Goal: Transaction & Acquisition: Purchase product/service

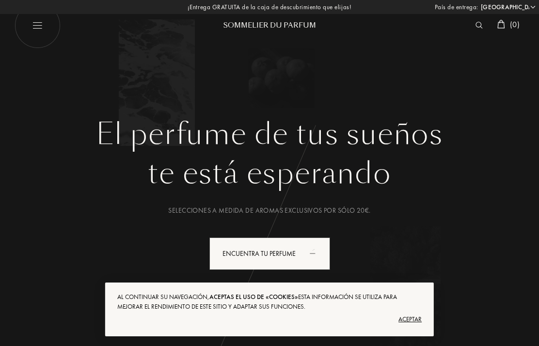
select select "ES"
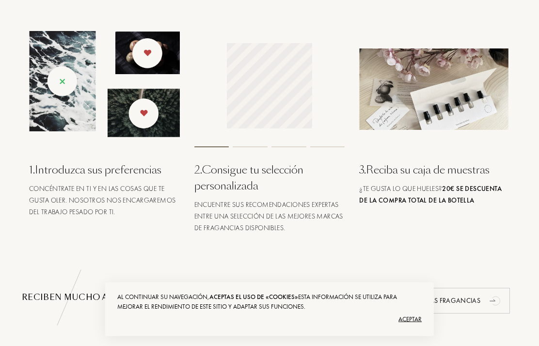
scroll to position [378, 0]
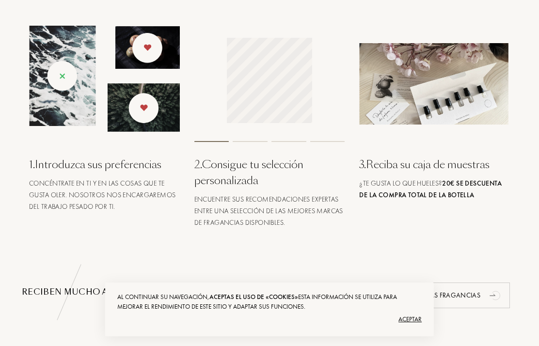
click at [256, 174] on div "2 . Consigue tu selección personalizada" at bounding box center [269, 173] width 151 height 32
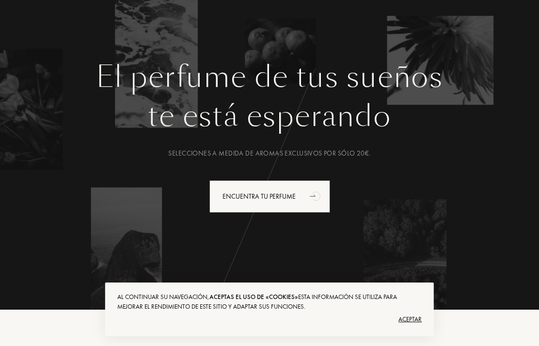
scroll to position [58, 0]
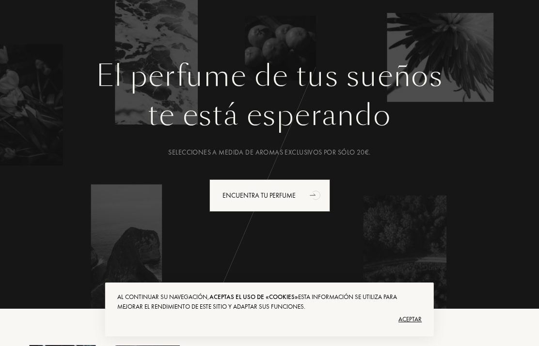
click at [298, 197] on div "Encuentra tu perfume" at bounding box center [269, 195] width 121 height 32
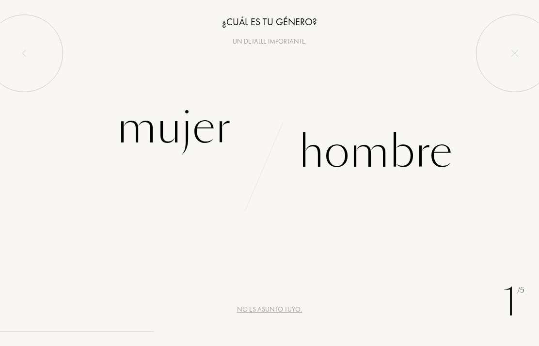
click at [179, 135] on div "Mujer" at bounding box center [174, 127] width 114 height 65
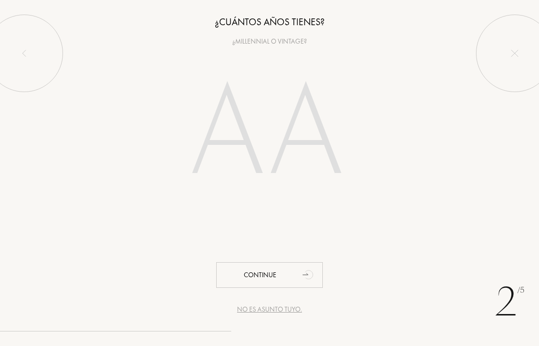
click at [229, 139] on input "number" at bounding box center [269, 134] width 208 height 167
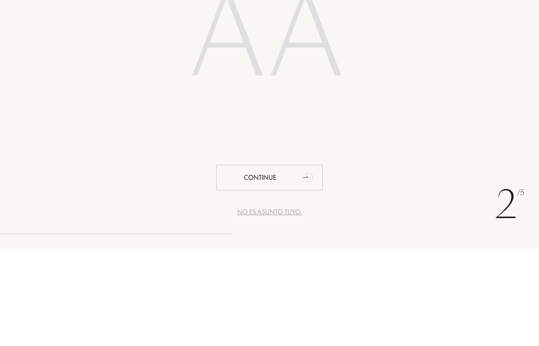
click at [246, 98] on input "number" at bounding box center [269, 134] width 208 height 167
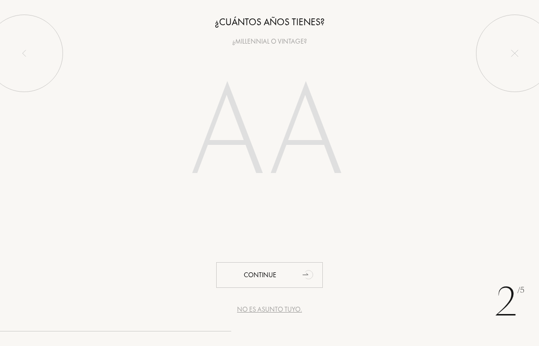
click at [255, 45] on div "¿Millennial o vintage?" at bounding box center [269, 41] width 539 height 10
click at [257, 269] on div "Continue" at bounding box center [269, 275] width 107 height 26
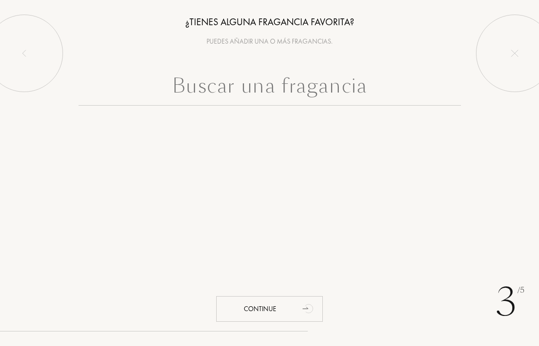
click at [207, 87] on input "text" at bounding box center [270, 88] width 382 height 35
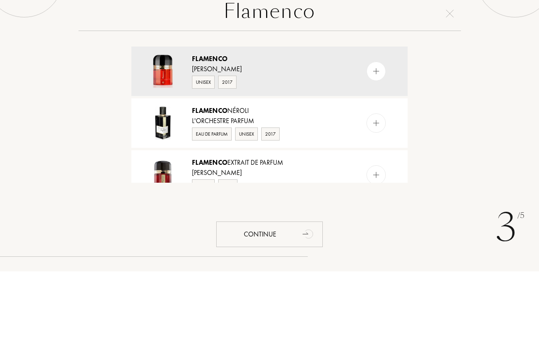
type input "Flamenco"
click at [380, 142] on img at bounding box center [376, 146] width 9 height 9
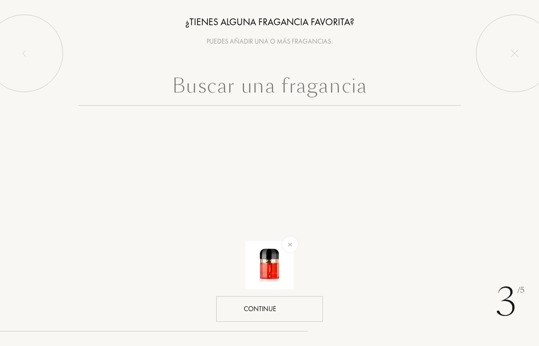
click at [257, 312] on div "Continue" at bounding box center [269, 309] width 107 height 26
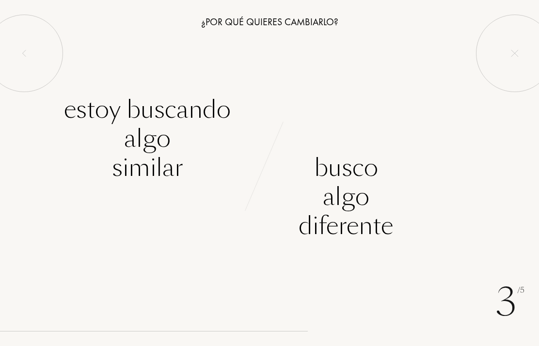
click at [137, 116] on div "Estoy buscando algo similar" at bounding box center [147, 138] width 167 height 87
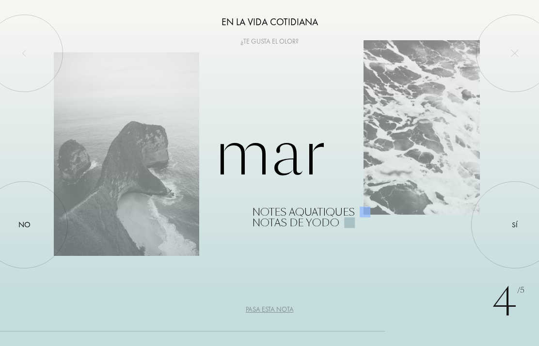
click at [24, 225] on div at bounding box center [24, 225] width 0 height 0
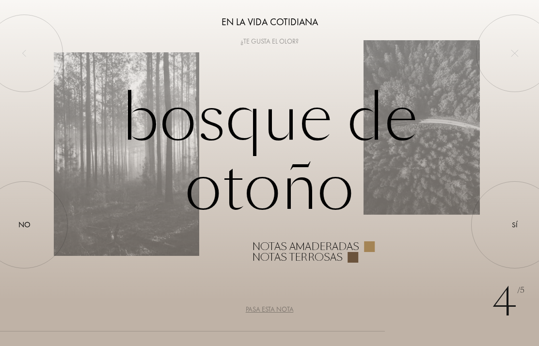
click at [514, 224] on div "Sí" at bounding box center [515, 225] width 6 height 11
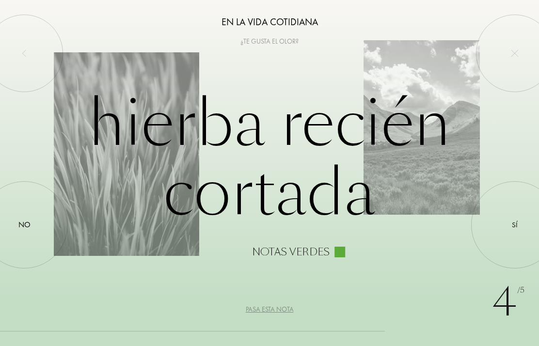
click at [24, 225] on div at bounding box center [24, 225] width 0 height 0
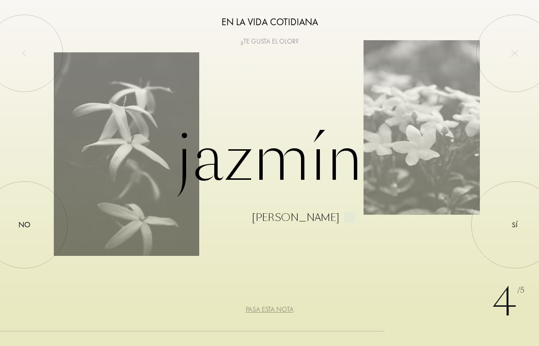
click at [515, 225] on div at bounding box center [515, 225] width 0 height 0
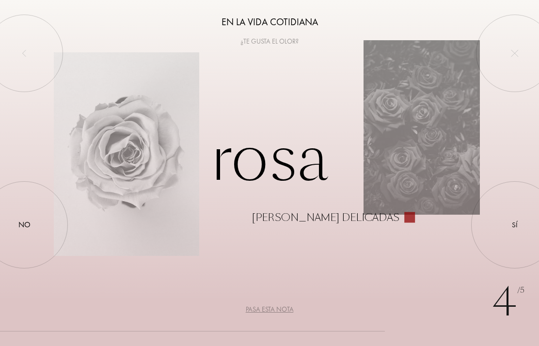
click at [515, 225] on div at bounding box center [515, 225] width 0 height 0
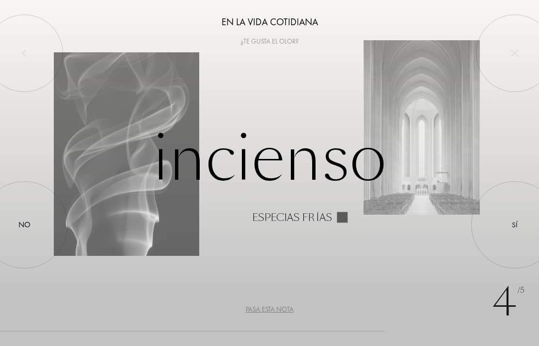
click at [515, 225] on div at bounding box center [515, 225] width 0 height 0
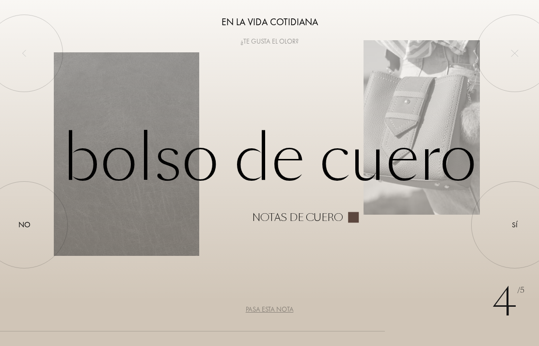
click at [27, 223] on div "No" at bounding box center [24, 225] width 12 height 12
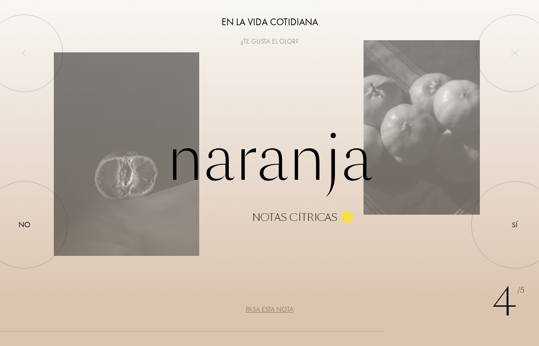
click at [515, 225] on div at bounding box center [515, 225] width 0 height 0
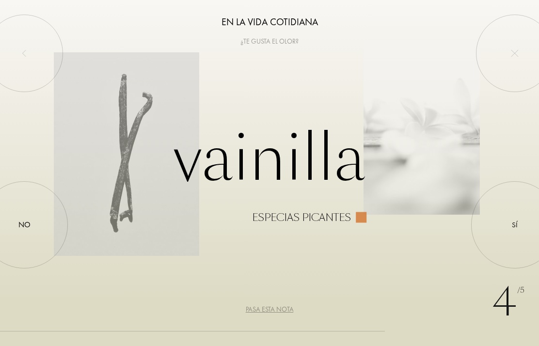
click at [515, 225] on div at bounding box center [515, 225] width 0 height 0
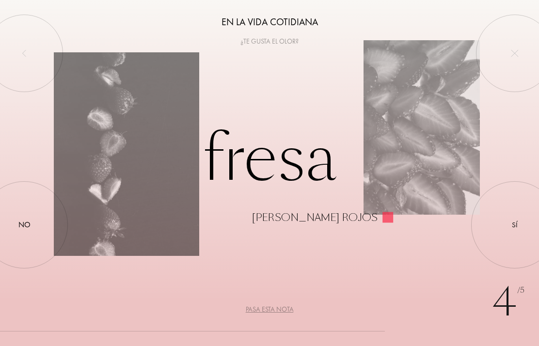
click at [515, 225] on div at bounding box center [515, 225] width 0 height 0
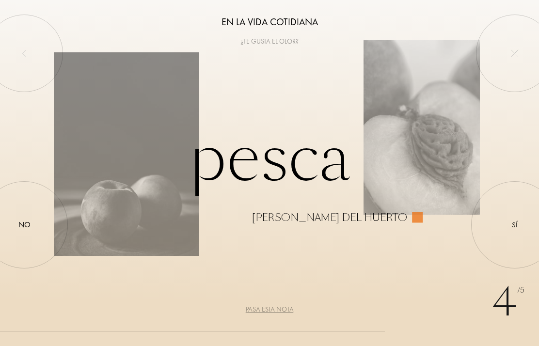
click at [24, 225] on div at bounding box center [24, 225] width 0 height 0
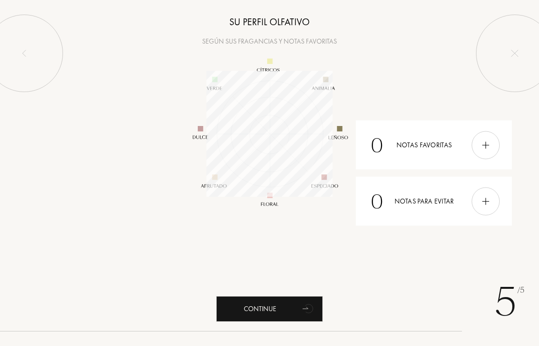
scroll to position [126, 126]
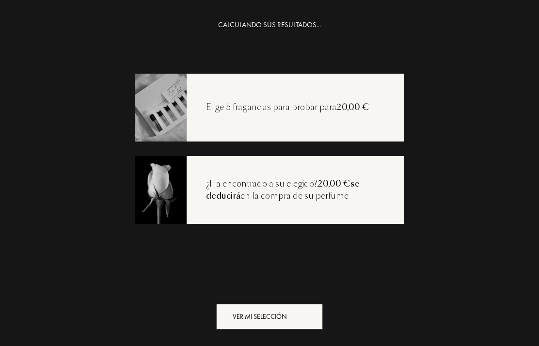
click at [272, 314] on div "Ver mi selección" at bounding box center [269, 317] width 107 height 26
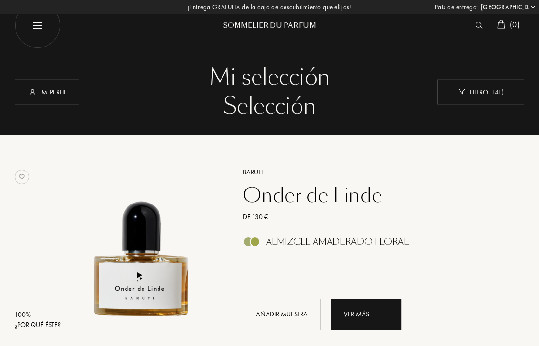
select select "ES"
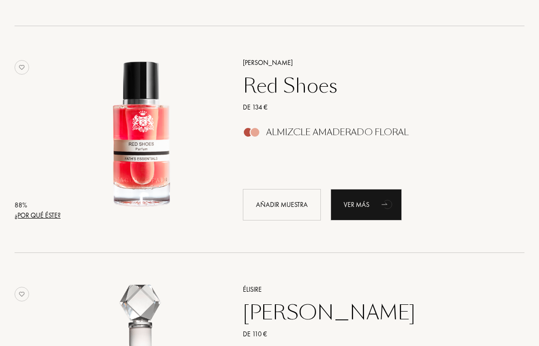
scroll to position [791, 0]
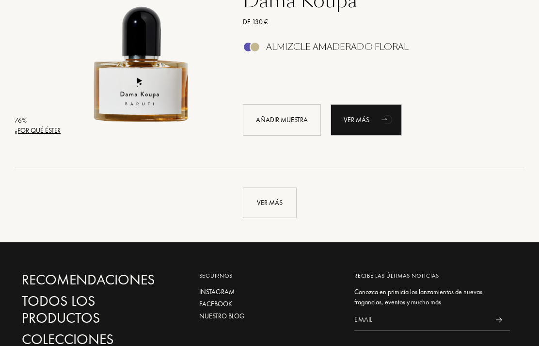
click at [274, 211] on div "Ver más" at bounding box center [270, 203] width 54 height 31
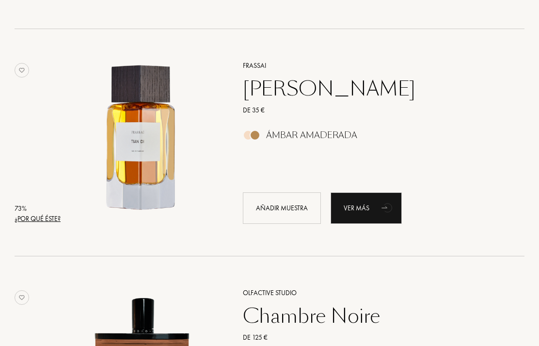
scroll to position [2833, 0]
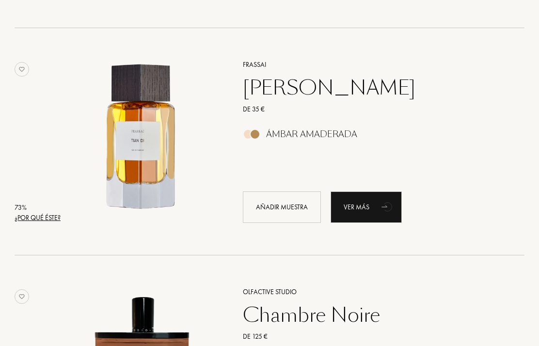
click at [278, 94] on div "Tian Di" at bounding box center [373, 88] width 274 height 23
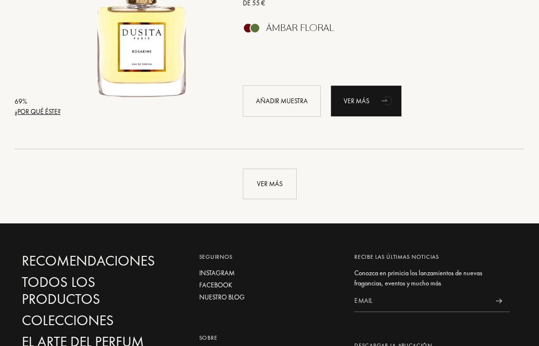
scroll to position [4529, 0]
click at [269, 176] on div "Ver más" at bounding box center [270, 184] width 54 height 31
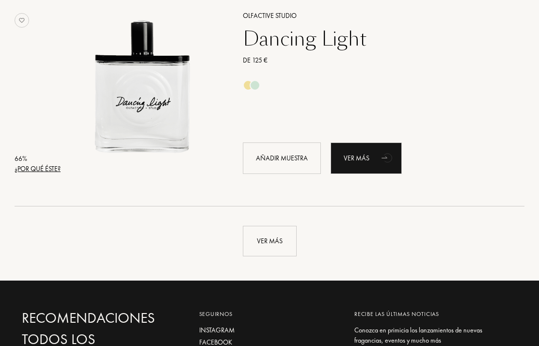
scroll to position [6743, 0]
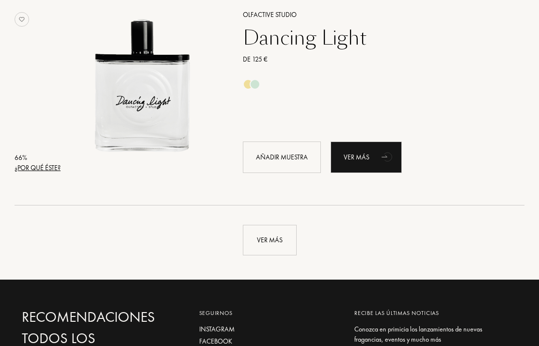
click at [269, 248] on div "Ver más" at bounding box center [270, 240] width 54 height 31
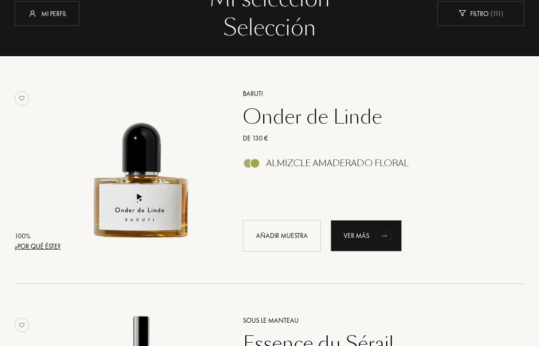
scroll to position [0, 0]
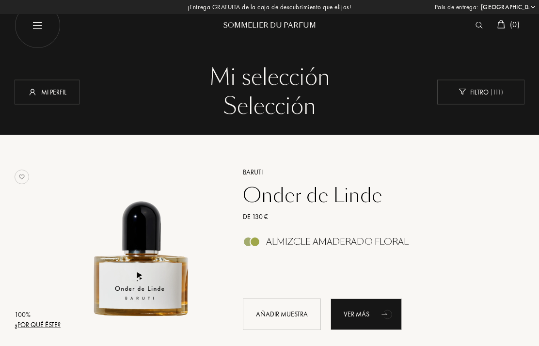
click at [476, 25] on img at bounding box center [478, 25] width 7 height 7
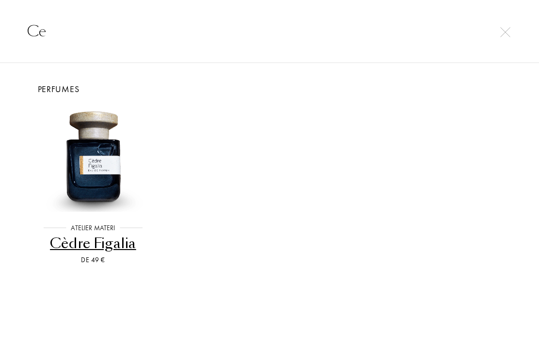
type input "C"
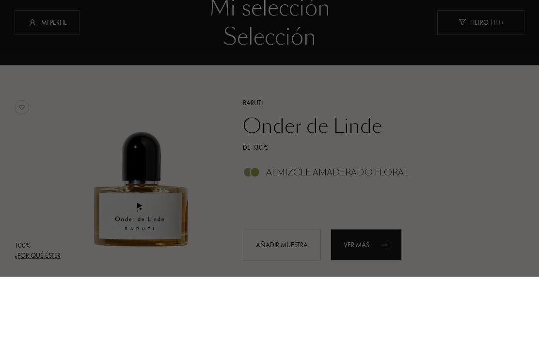
click at [397, 80] on div at bounding box center [269, 224] width 539 height 322
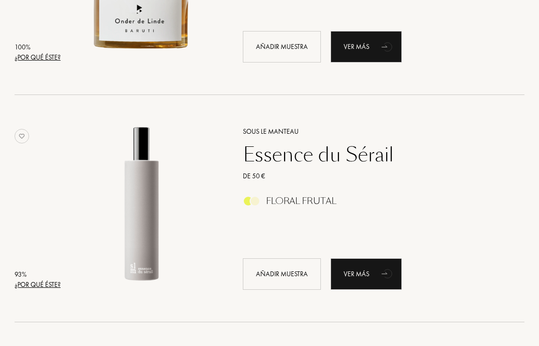
scroll to position [285, 0]
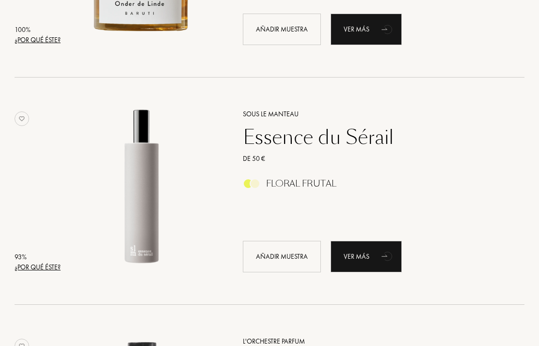
click at [360, 138] on div "Essence du Sérail" at bounding box center [373, 137] width 274 height 23
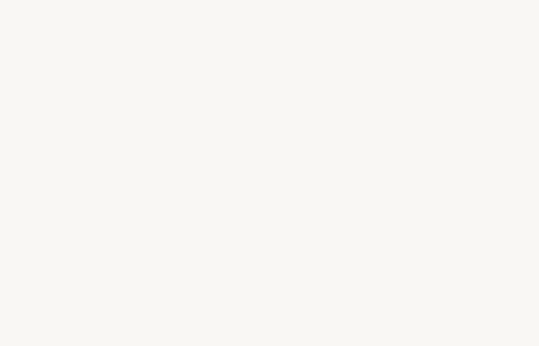
select select "ES"
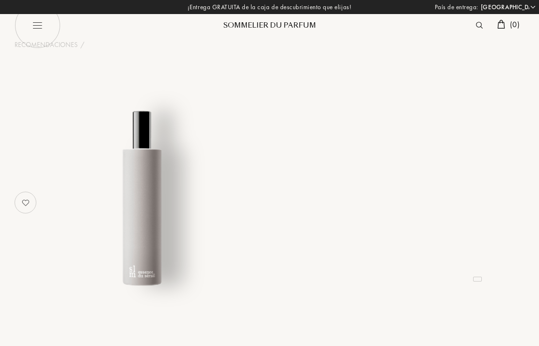
select select "ES"
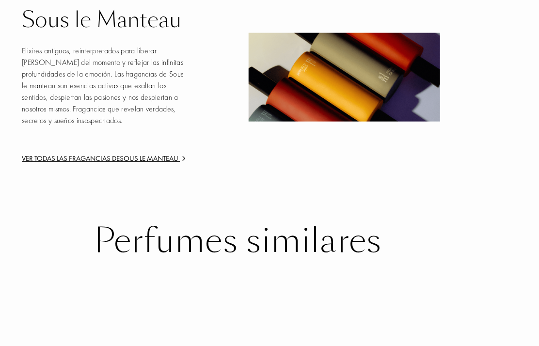
scroll to position [1376, 32]
click at [145, 154] on div "Ver todas las fragancias de Sous le Manteau" at bounding box center [105, 159] width 166 height 11
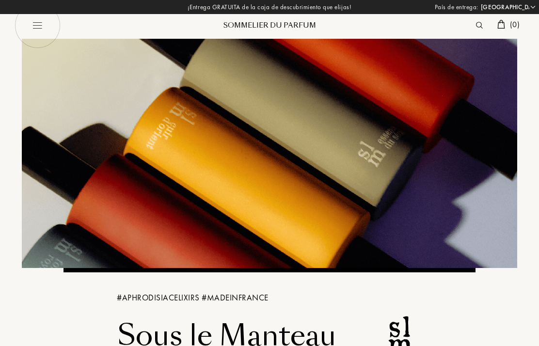
select select "ES"
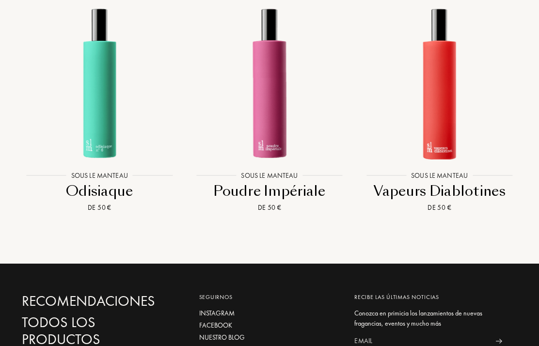
scroll to position [907, 0]
click at [477, 191] on div "Vapeurs Diablotines" at bounding box center [439, 191] width 162 height 19
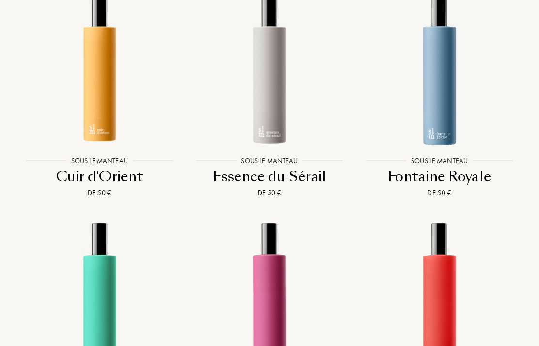
scroll to position [692, 0]
click at [433, 125] on img at bounding box center [439, 69] width 153 height 153
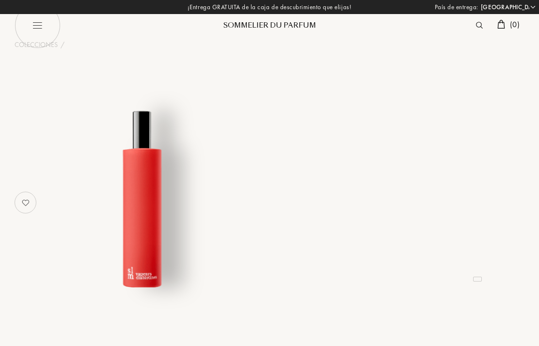
select select "ES"
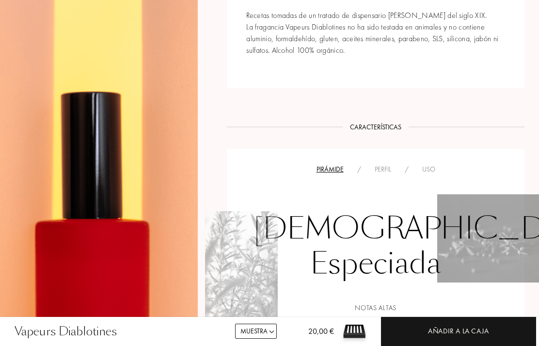
scroll to position [504, 0]
click at [376, 174] on div "Perfil" at bounding box center [383, 169] width 30 height 10
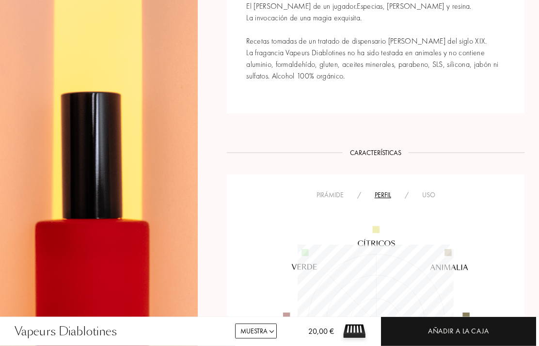
scroll to position [478, 0]
click at [424, 192] on div "Uso" at bounding box center [428, 195] width 27 height 10
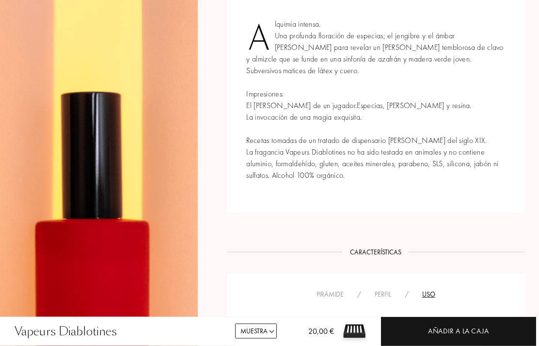
scroll to position [367, 0]
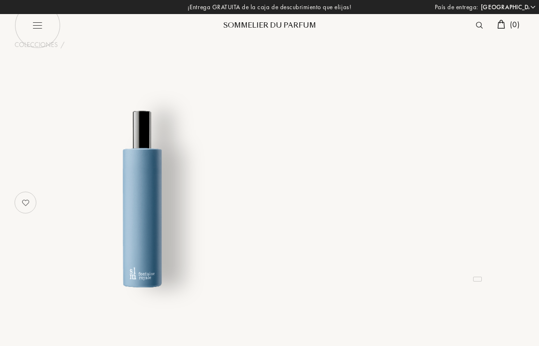
select select "ES"
select select "3"
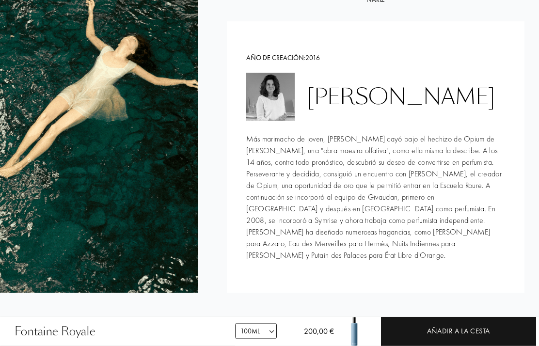
scroll to position [959, 0]
